Goal: Use online tool/utility

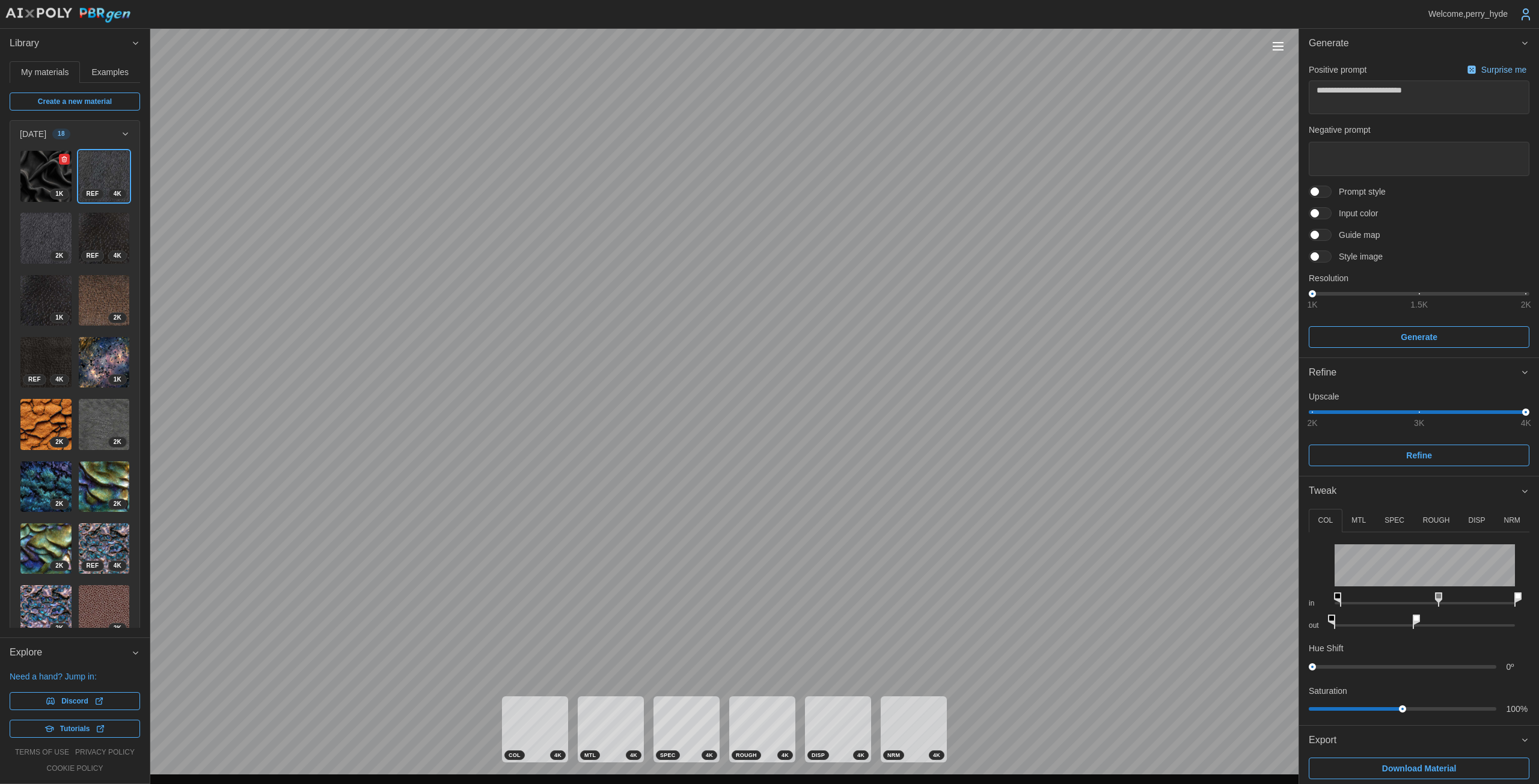
click at [44, 157] on img at bounding box center [46, 176] width 51 height 51
drag, startPoint x: 1472, startPoint y: 521, endPoint x: 1457, endPoint y: 524, distance: 15.3
click at [1472, 520] on p "DISP" at bounding box center [1476, 520] width 17 height 10
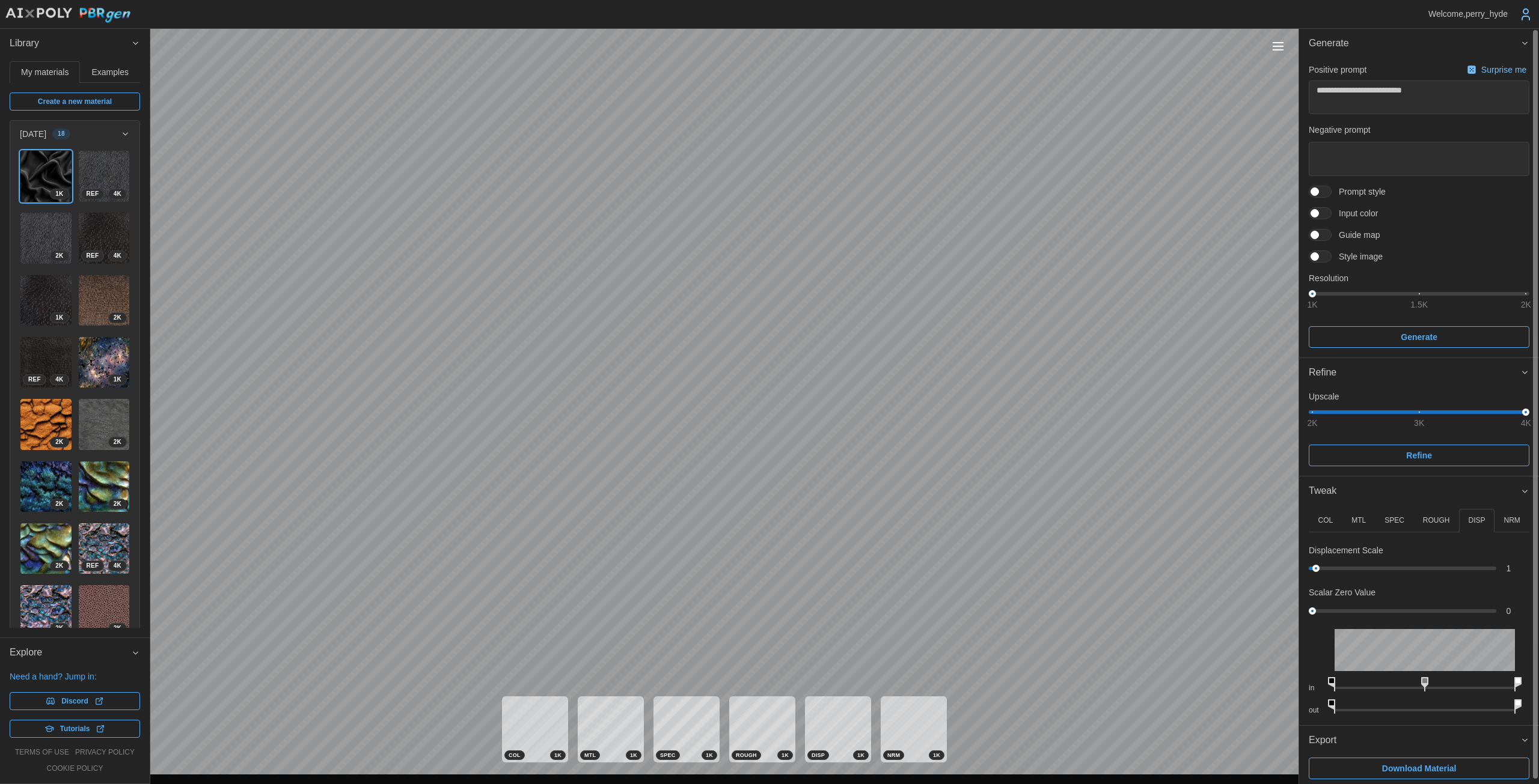
drag, startPoint x: 1370, startPoint y: 572, endPoint x: 1370, endPoint y: 566, distance: 6.0
click at [1382, 567] on div "1" at bounding box center [1418, 569] width 220 height 12
drag, startPoint x: 1386, startPoint y: 571, endPoint x: 1331, endPoint y: 555, distance: 57.3
click at [1349, 563] on div "10.8" at bounding box center [1418, 569] width 220 height 12
click at [1444, 517] on p "ROUGH" at bounding box center [1437, 520] width 27 height 10
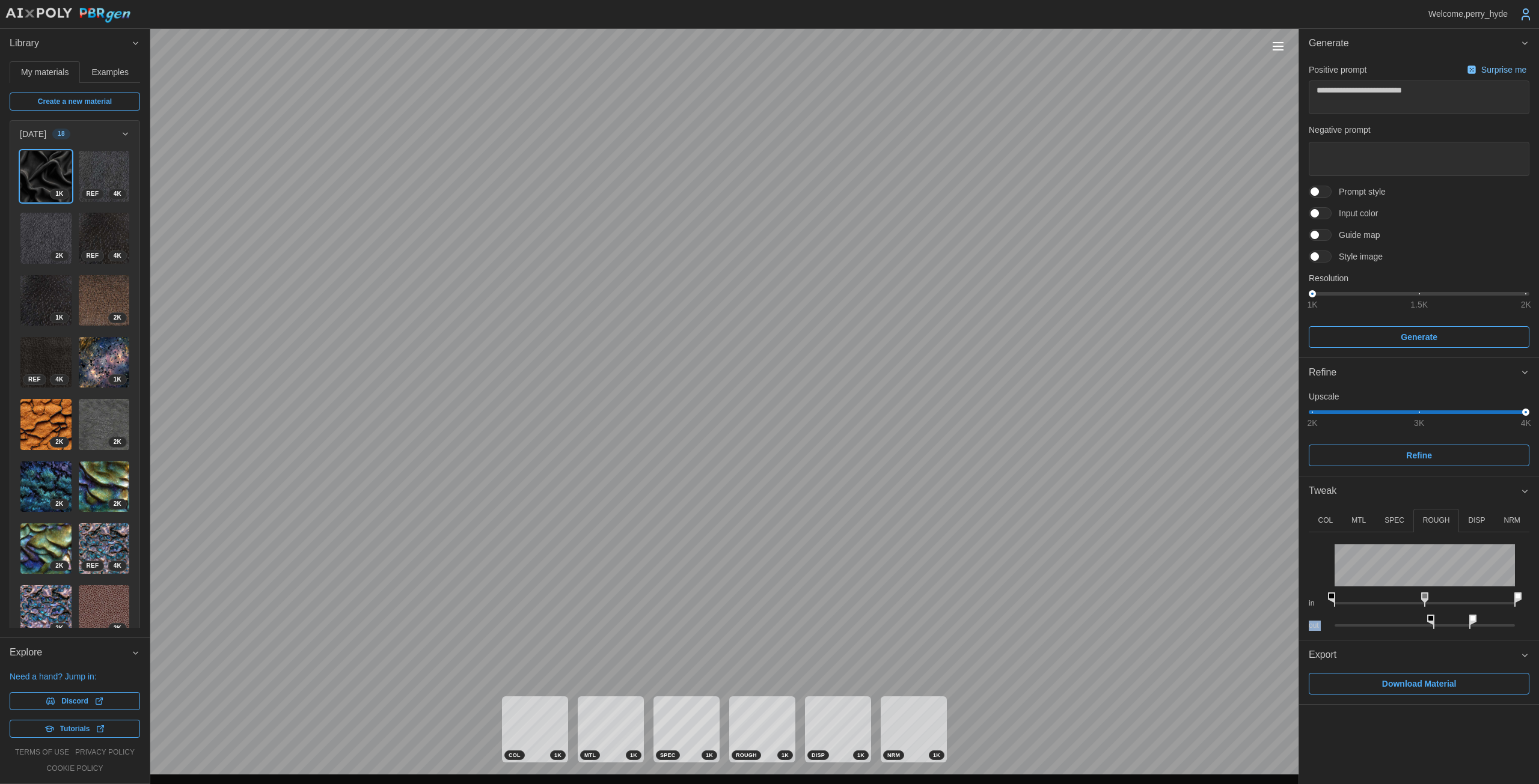
drag, startPoint x: 1422, startPoint y: 607, endPoint x: 1424, endPoint y: 600, distance: 7.3
click at [1428, 605] on div "in" at bounding box center [1418, 597] width 220 height 22
drag, startPoint x: 1424, startPoint y: 599, endPoint x: 1416, endPoint y: 599, distance: 8.0
click at [1416, 599] on icon at bounding box center [1419, 599] width 7 height 15
drag, startPoint x: 1431, startPoint y: 619, endPoint x: 1323, endPoint y: 616, distance: 108.0
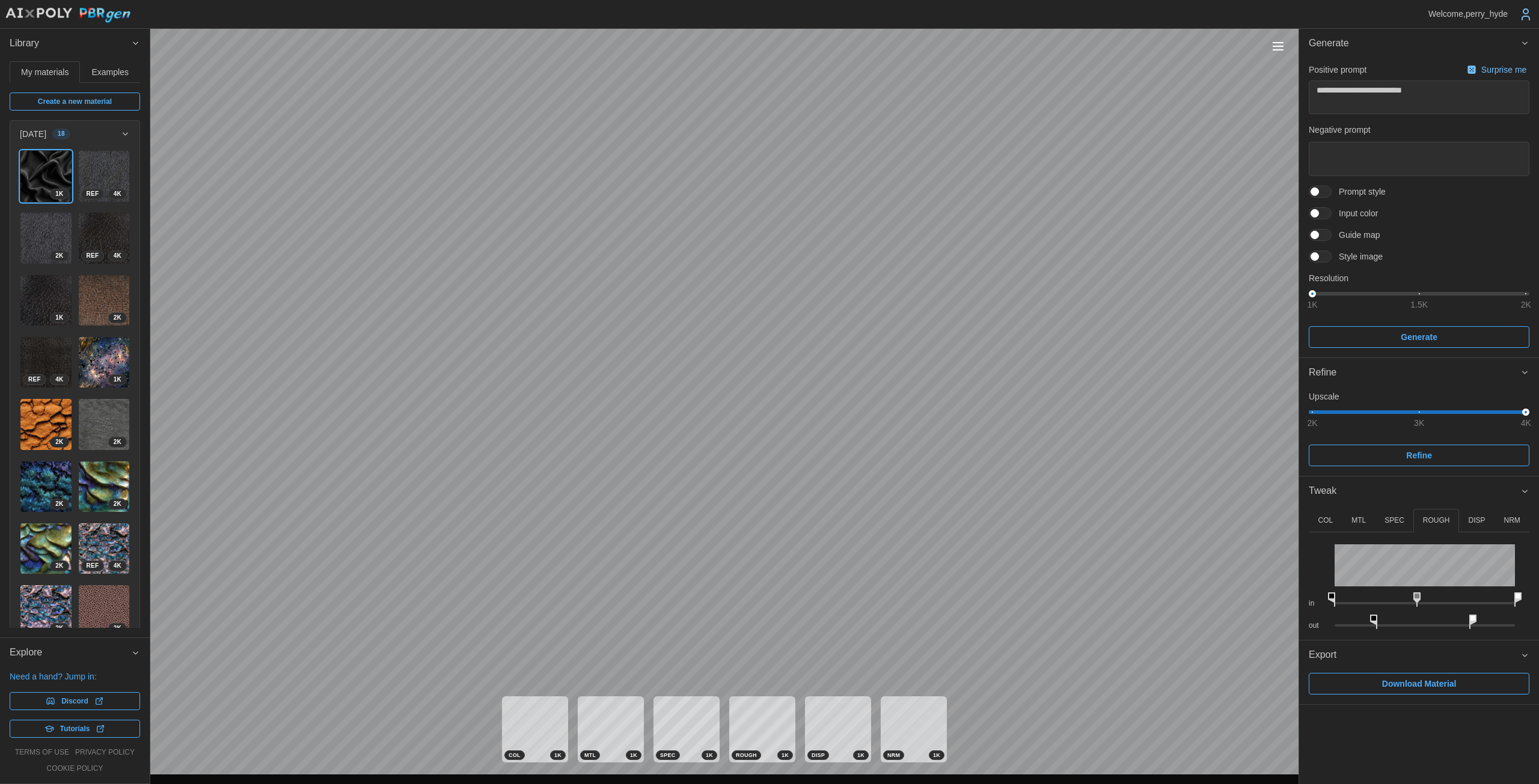
click at [1370, 617] on icon at bounding box center [1372, 621] width 7 height 15
drag, startPoint x: 1469, startPoint y: 616, endPoint x: 1538, endPoint y: 612, distance: 69.1
click at [1538, 612] on div "COL MTL SPEC ROUGH DISP NRM in out Hue Shift 0 º Saturation 100 % in out in out…" at bounding box center [1418, 574] width 240 height 134
drag, startPoint x: 1330, startPoint y: 615, endPoint x: 1467, endPoint y: 616, distance: 137.0
click at [1467, 616] on icon at bounding box center [1463, 621] width 7 height 15
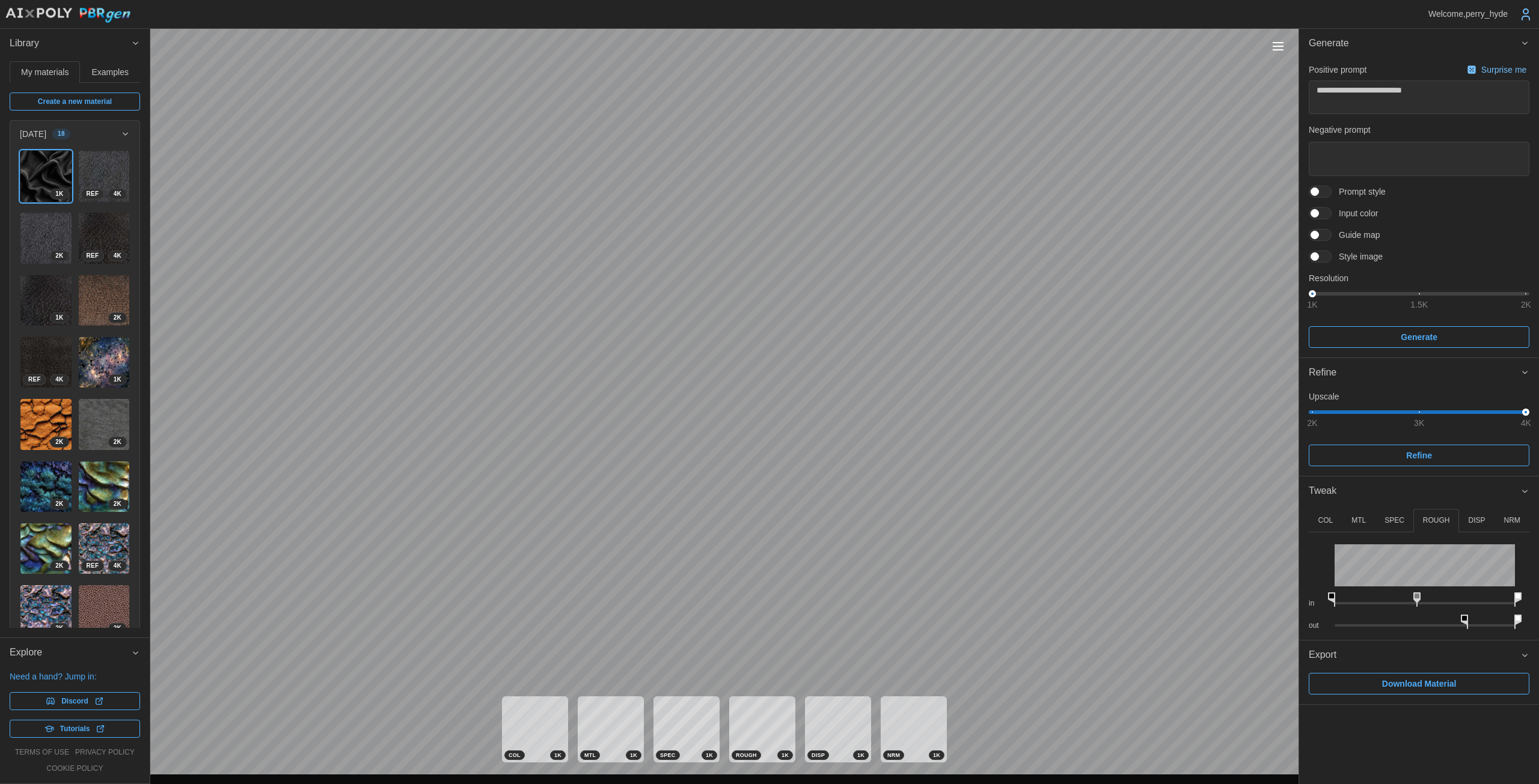
click at [1473, 525] on p "DISP" at bounding box center [1476, 520] width 17 height 10
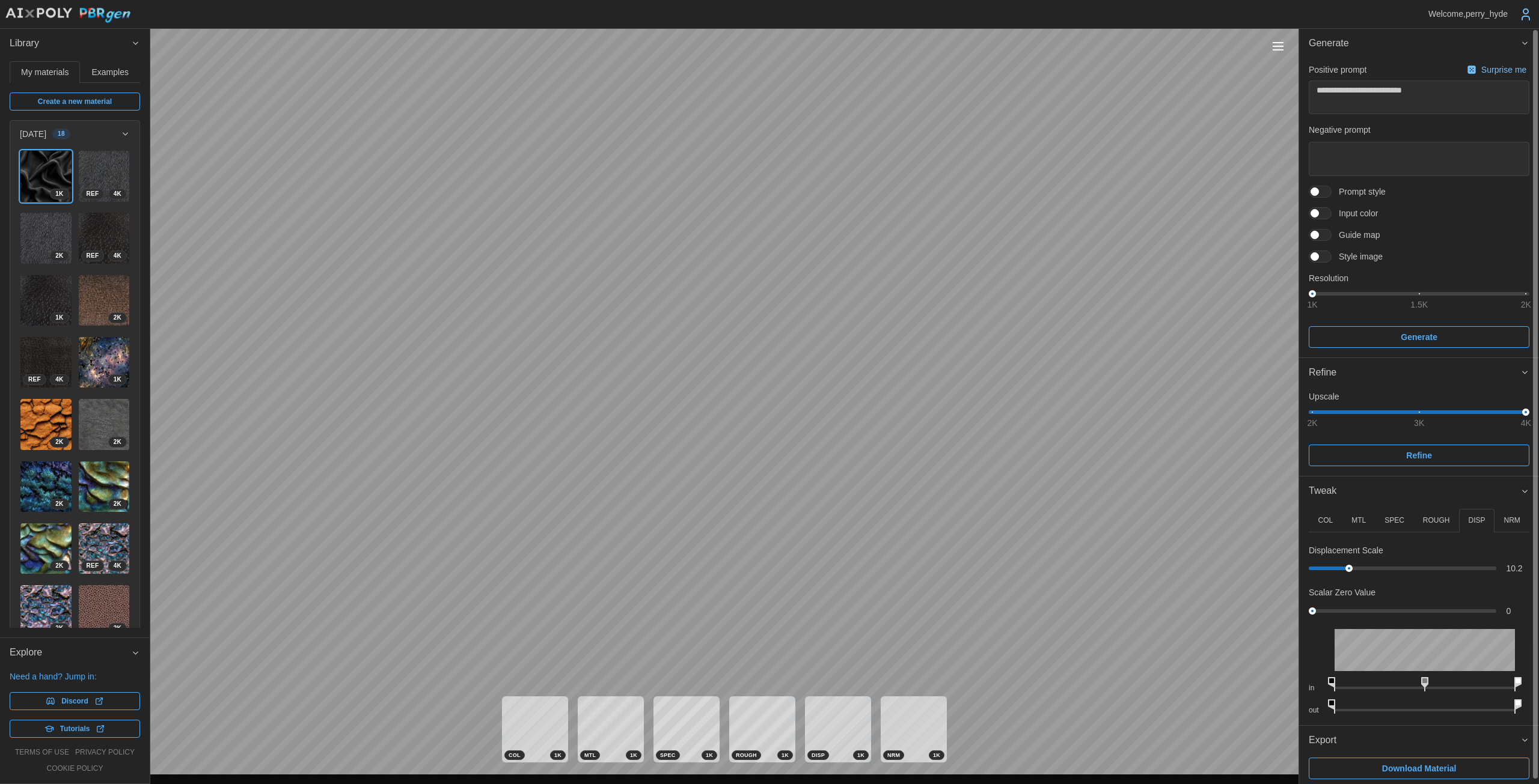
drag, startPoint x: 1370, startPoint y: 576, endPoint x: 1362, endPoint y: 576, distance: 8.0
click at [1362, 576] on div "Displacement Scale 10.2 Scalar Zero Value 0" at bounding box center [1418, 580] width 220 height 73
click at [1359, 568] on div at bounding box center [1402, 569] width 180 height 4
drag, startPoint x: 1510, startPoint y: 514, endPoint x: 1501, endPoint y: 515, distance: 9.1
click at [1507, 515] on p "NRM" at bounding box center [1511, 520] width 17 height 10
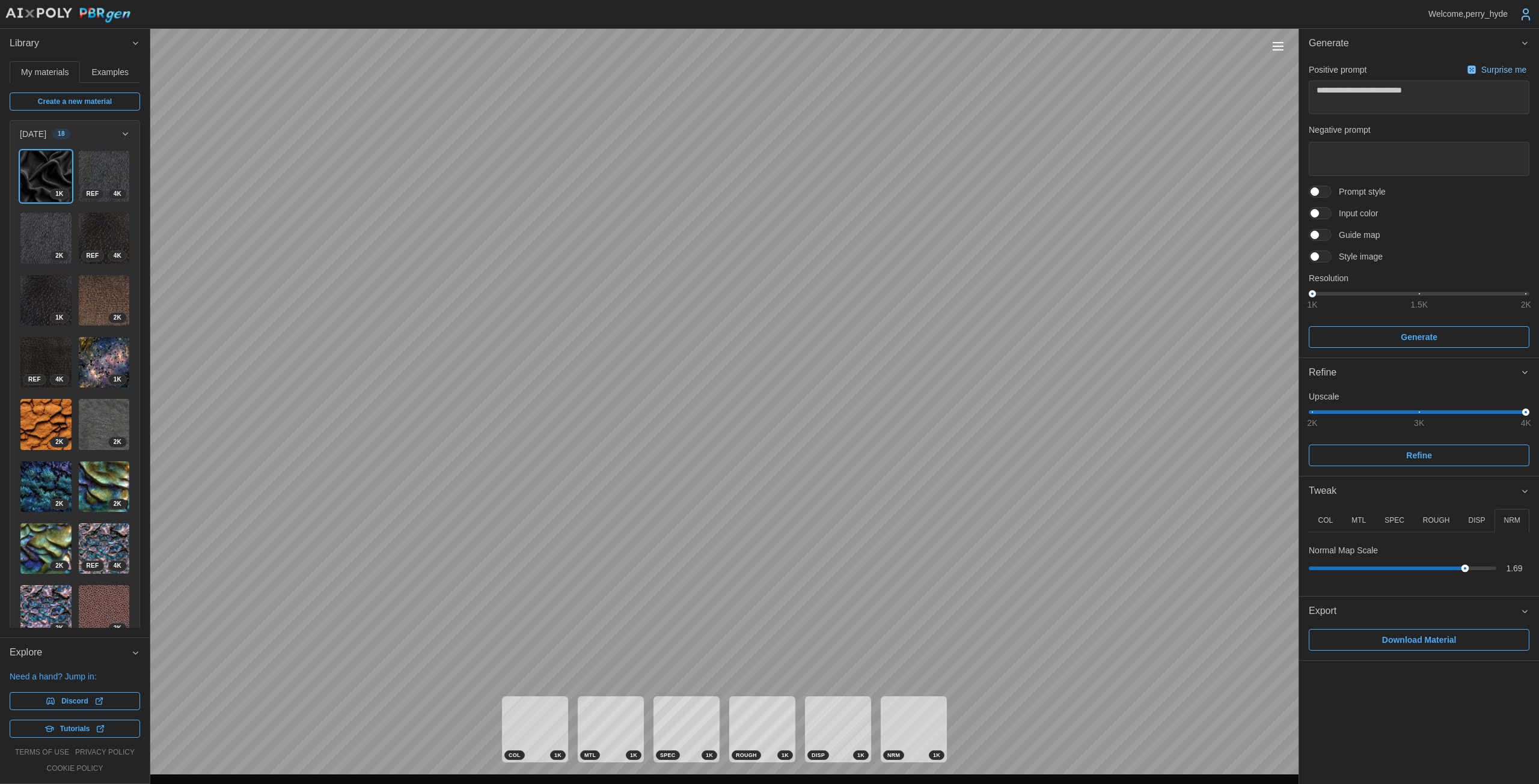
drag, startPoint x: 1333, startPoint y: 567, endPoint x: 1348, endPoint y: 568, distance: 15.0
click at [1382, 572] on div "1.69" at bounding box center [1418, 569] width 220 height 12
drag, startPoint x: 1333, startPoint y: 521, endPoint x: 1321, endPoint y: 533, distance: 17.0
click at [1333, 522] on button "COL" at bounding box center [1325, 521] width 34 height 23
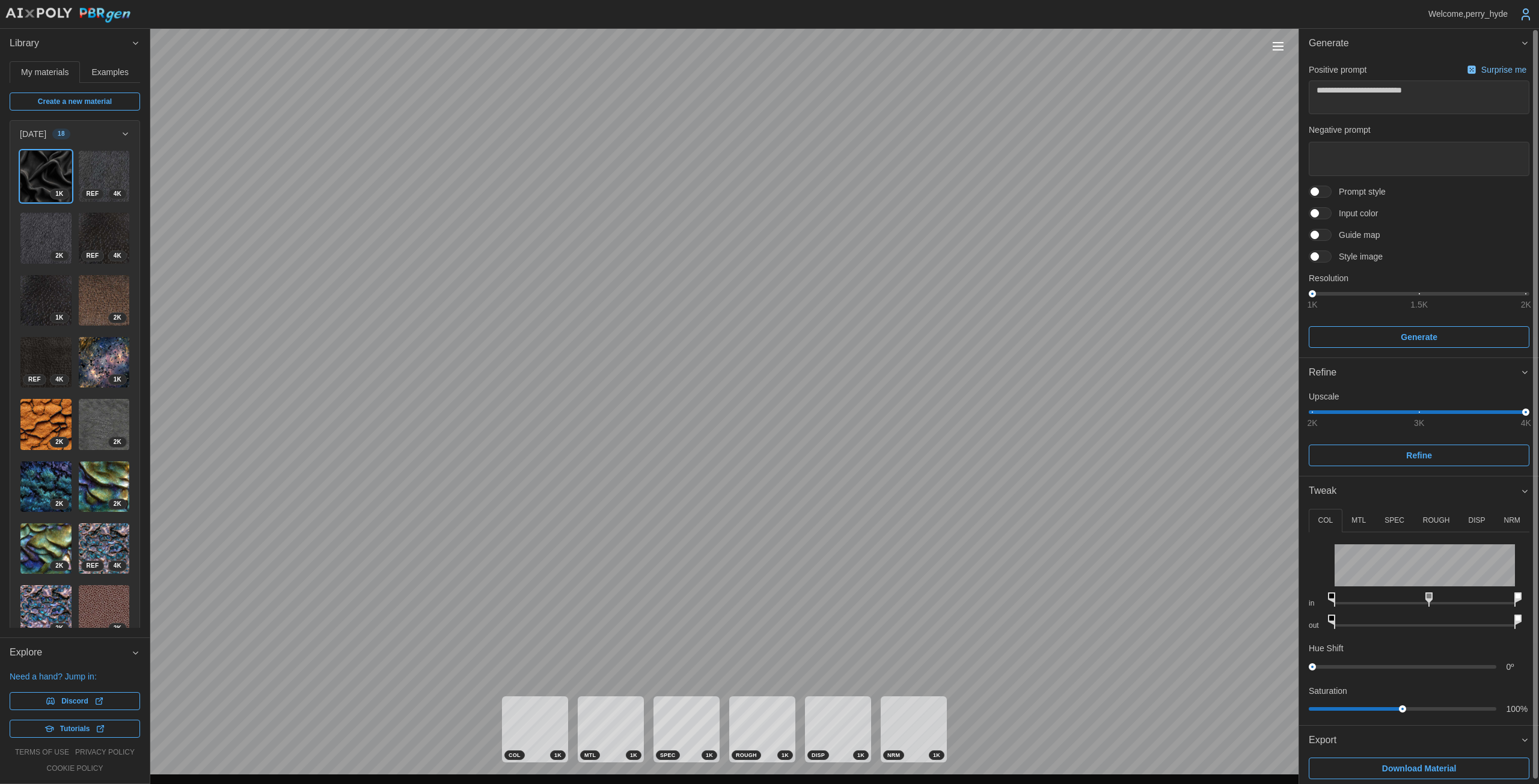
click at [1428, 594] on icon at bounding box center [1428, 599] width 7 height 15
drag, startPoint x: 1330, startPoint y: 596, endPoint x: 1336, endPoint y: 597, distance: 6.1
click at [1336, 597] on icon at bounding box center [1333, 599] width 7 height 15
click at [1330, 617] on rect at bounding box center [1331, 617] width 5 height 5
drag, startPoint x: 1516, startPoint y: 596, endPoint x: 1487, endPoint y: 598, distance: 29.1
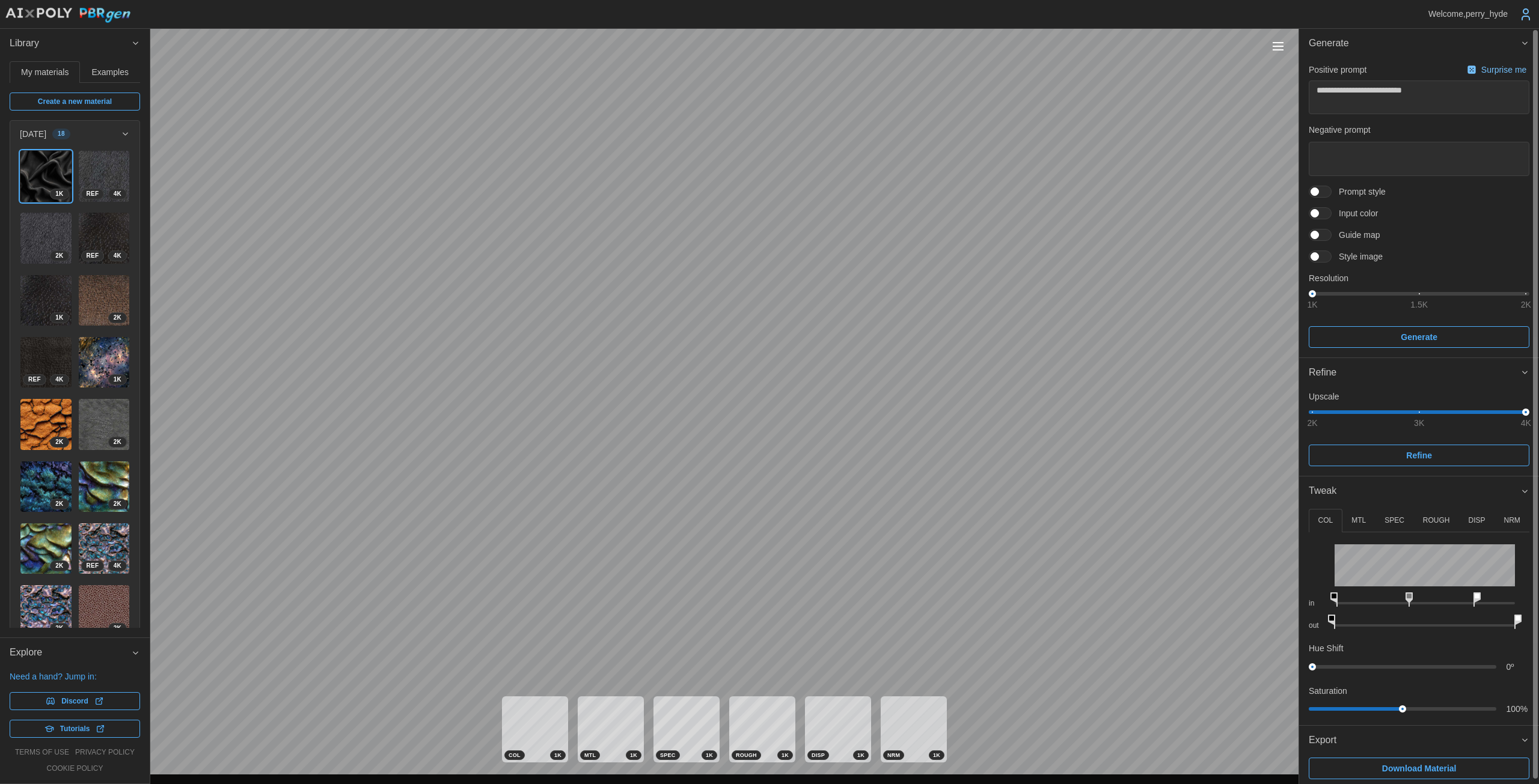
click at [1481, 597] on icon at bounding box center [1476, 599] width 7 height 15
drag, startPoint x: 1516, startPoint y: 619, endPoint x: 1317, endPoint y: 572, distance: 204.5
click at [1473, 614] on div "out" at bounding box center [1418, 619] width 220 height 22
type textarea "*"
